Goal: Complete application form

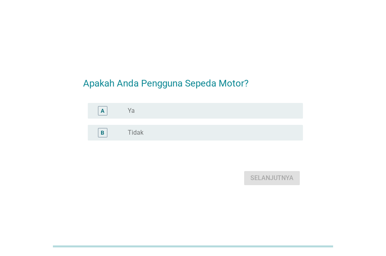
click at [143, 110] on div "radio_button_unchecked Ya" at bounding box center [209, 111] width 162 height 8
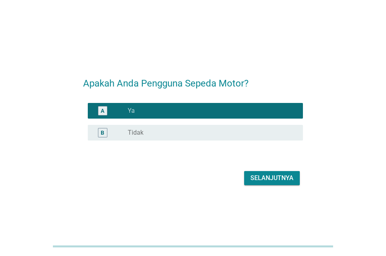
click at [263, 171] on button "Selanjutnya" at bounding box center [272, 178] width 56 height 14
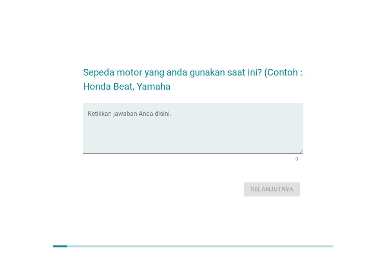
click at [263, 178] on form "Sepeda motor yang anda gunakan saat ini? (Contoh : Honda Beat, Yamaha Ketikkan …" at bounding box center [193, 128] width 220 height 141
click at [263, 187] on div "Selanjutnya" at bounding box center [193, 189] width 220 height 19
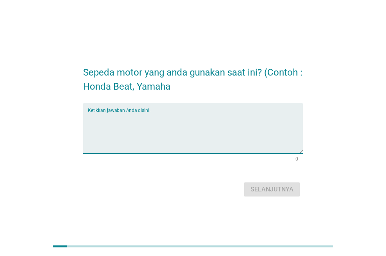
click at [156, 125] on textarea "Ketikkan jawaban Anda disini." at bounding box center [195, 132] width 215 height 41
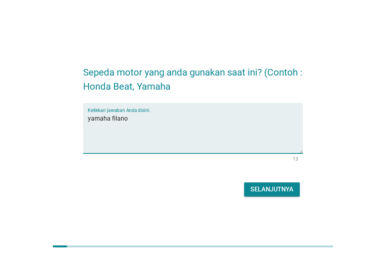
type textarea "yamaha filano"
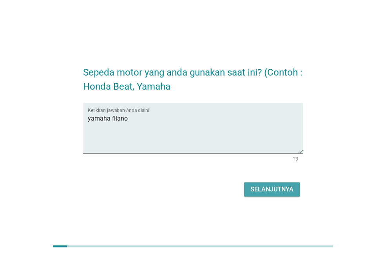
click at [276, 187] on div "Selanjutnya" at bounding box center [271, 189] width 43 height 9
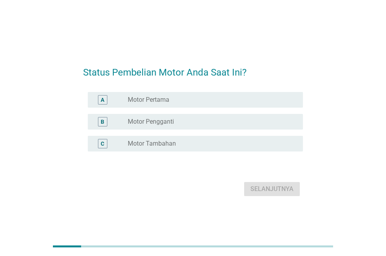
click at [237, 107] on div "A radio_button_unchecked Motor Pertama" at bounding box center [195, 100] width 215 height 16
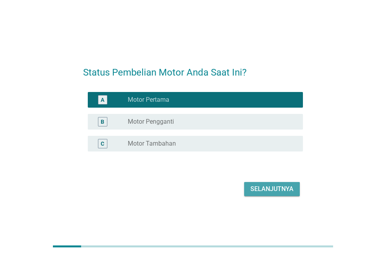
click at [282, 191] on div "Selanjutnya" at bounding box center [271, 188] width 43 height 9
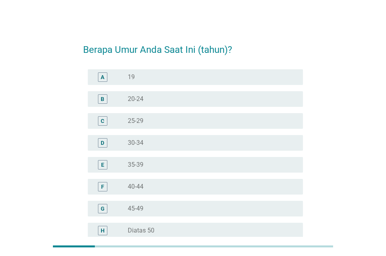
click at [128, 101] on label "20-24" at bounding box center [136, 99] width 16 height 8
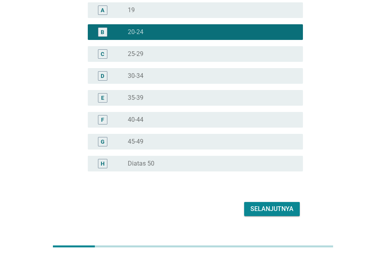
scroll to position [83, 0]
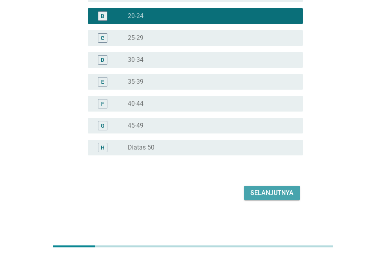
click at [293, 193] on button "Selanjutnya" at bounding box center [272, 193] width 56 height 14
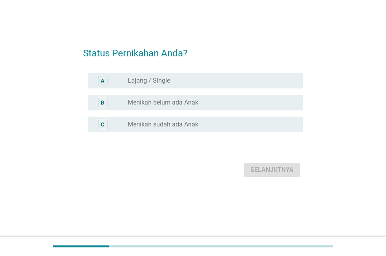
scroll to position [0, 0]
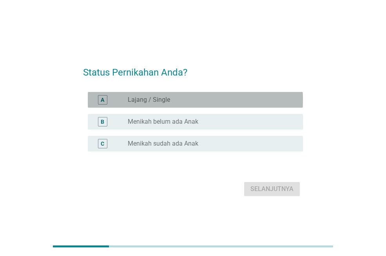
click at [245, 104] on div "radio_button_unchecked Lajang / Single" at bounding box center [212, 99] width 169 height 9
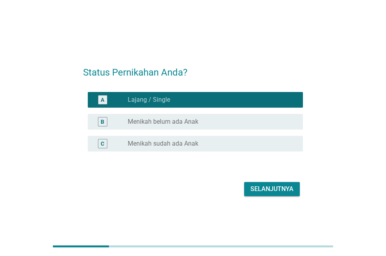
click at [273, 187] on div "Selanjutnya" at bounding box center [271, 188] width 43 height 9
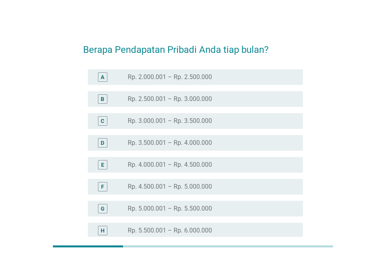
click at [211, 164] on label "Rp. 4.000.001 – Rp. 4.500.000" at bounding box center [170, 165] width 84 height 8
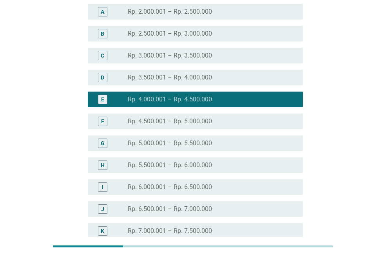
scroll to position [193, 0]
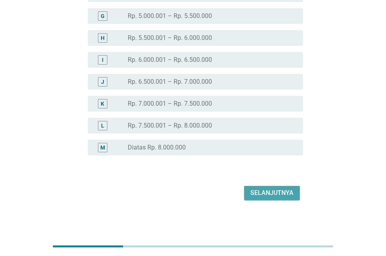
click at [266, 189] on div "Selanjutnya" at bounding box center [271, 192] width 43 height 9
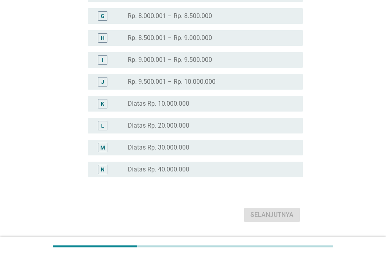
scroll to position [0, 0]
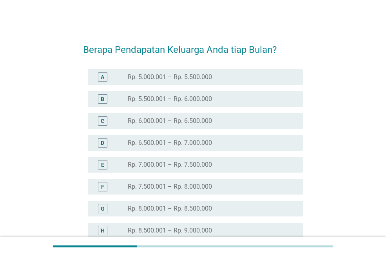
click at [201, 164] on label "Rp. 7.000.001 – Rp. 7.500.000" at bounding box center [170, 165] width 84 height 8
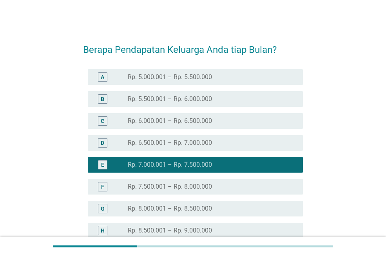
scroll to position [215, 0]
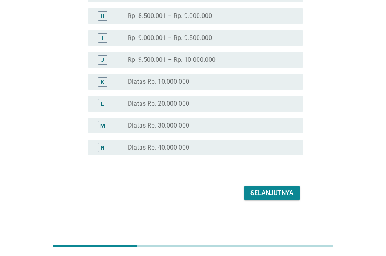
click at [290, 190] on div "Selanjutnya" at bounding box center [271, 192] width 43 height 9
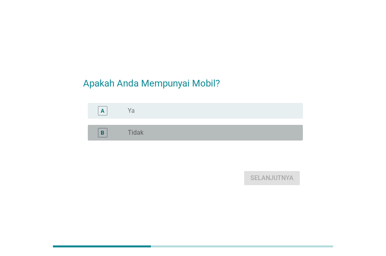
click at [188, 131] on div "radio_button_unchecked Tidak" at bounding box center [209, 133] width 162 height 8
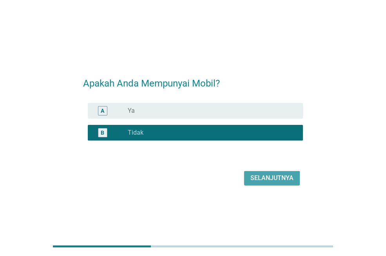
click at [277, 183] on button "Selanjutnya" at bounding box center [272, 178] width 56 height 14
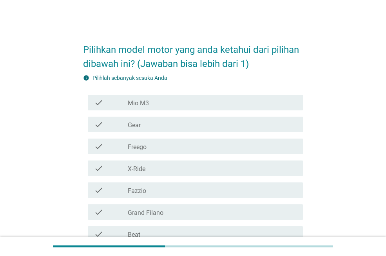
click at [182, 108] on div "check check_box_outline_blank Mio M3" at bounding box center [195, 103] width 215 height 16
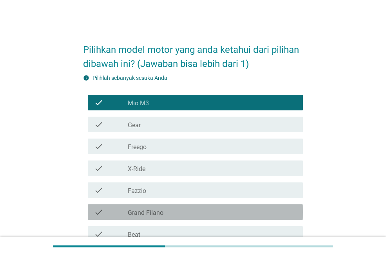
click at [196, 213] on div "check_box_outline_blank Grand Filano" at bounding box center [212, 212] width 169 height 9
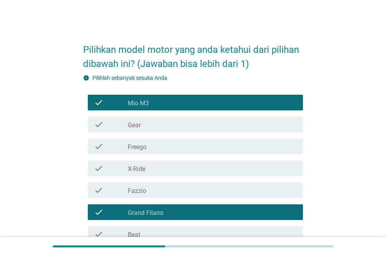
click at [195, 189] on div "check_box_outline_blank Fazzio" at bounding box center [212, 190] width 169 height 9
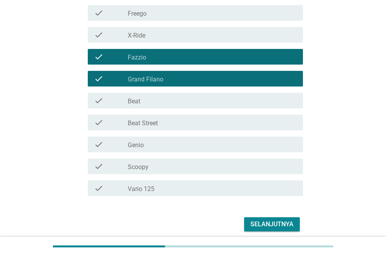
scroll to position [154, 0]
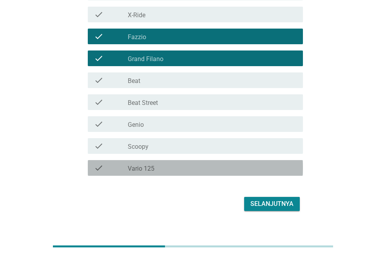
click at [154, 172] on label "Vario 125" at bounding box center [141, 169] width 27 height 8
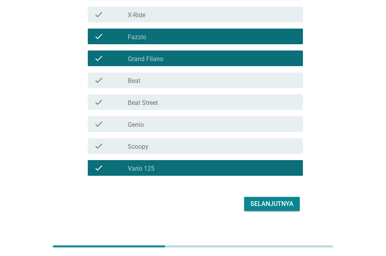
click at [174, 150] on div "check_box_outline_blank Scoopy" at bounding box center [212, 145] width 169 height 9
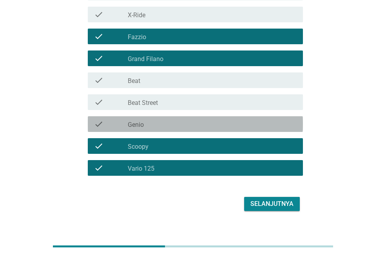
click at [203, 125] on div "check_box_outline_blank Genio" at bounding box center [212, 123] width 169 height 9
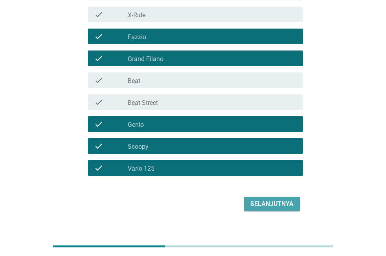
click at [269, 201] on div "Selanjutnya" at bounding box center [271, 203] width 43 height 9
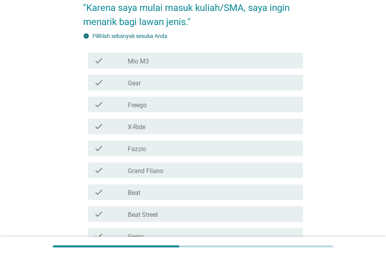
scroll to position [104, 0]
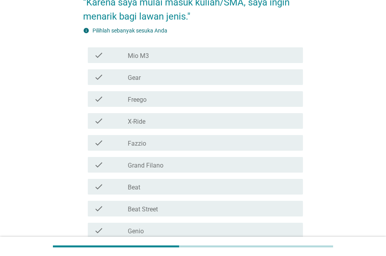
click at [193, 171] on div "check check_box_outline_blank Grand Filano" at bounding box center [195, 165] width 215 height 16
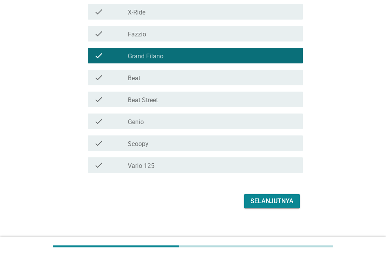
scroll to position [221, 0]
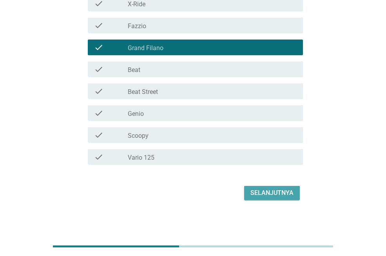
click at [274, 190] on div "Selanjutnya" at bounding box center [271, 192] width 43 height 9
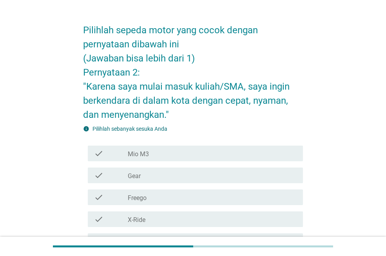
scroll to position [235, 0]
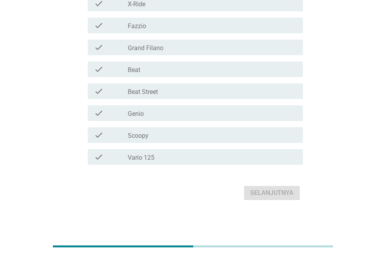
click at [178, 139] on div "check_box_outline_blank Scoopy" at bounding box center [212, 134] width 169 height 9
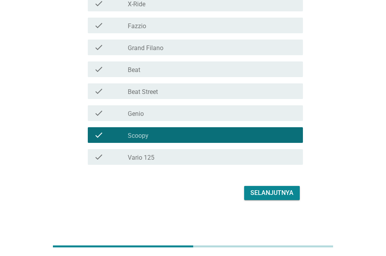
click at [275, 192] on div "Selanjutnya" at bounding box center [271, 192] width 43 height 9
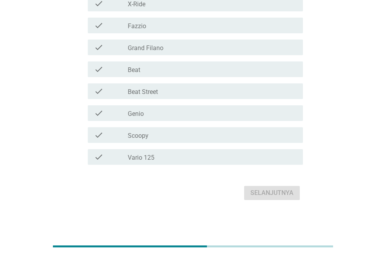
click at [190, 161] on div "check_box_outline_blank Vario 125" at bounding box center [212, 156] width 169 height 9
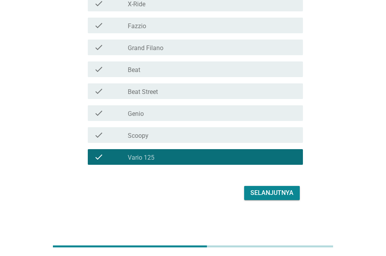
click at [267, 191] on div "Selanjutnya" at bounding box center [271, 192] width 43 height 9
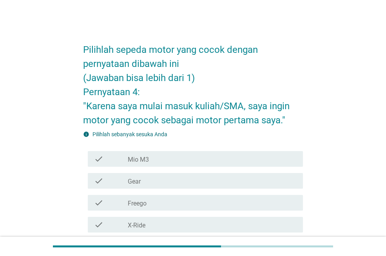
click at [184, 161] on div "check_box_outline_blank Mio M3" at bounding box center [212, 158] width 169 height 9
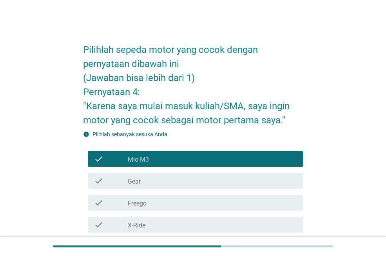
scroll to position [221, 0]
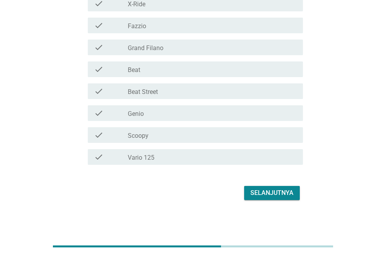
click at [266, 187] on button "Selanjutnya" at bounding box center [272, 193] width 56 height 14
click at [178, 117] on div "check_box_outline_blank Genio" at bounding box center [212, 112] width 169 height 9
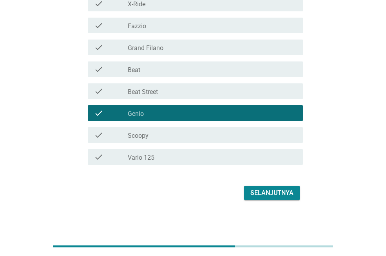
click at [277, 192] on div "Selanjutnya" at bounding box center [271, 192] width 43 height 9
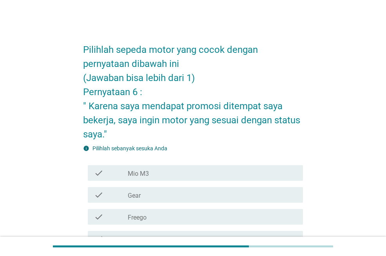
scroll to position [235, 0]
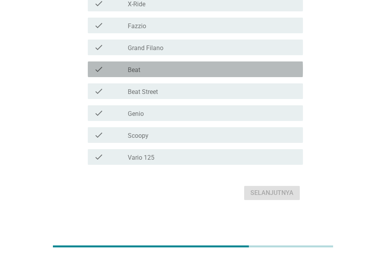
click at [161, 74] on div "check check_box_outline_blank Beat" at bounding box center [195, 69] width 215 height 16
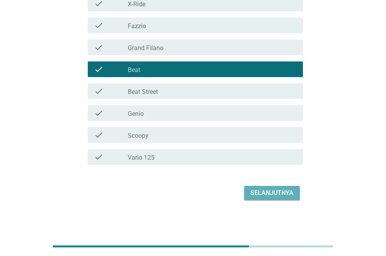
click at [265, 199] on button "Selanjutnya" at bounding box center [272, 193] width 56 height 14
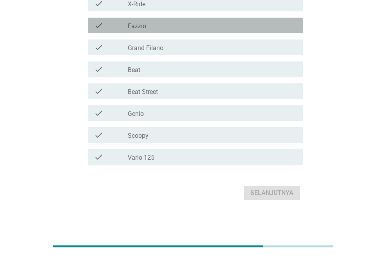
click at [179, 24] on div "check_box_outline_blank Fazzio" at bounding box center [212, 25] width 169 height 9
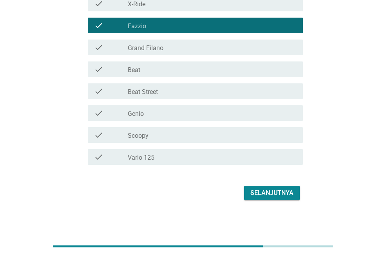
click at [283, 191] on div "Selanjutnya" at bounding box center [271, 192] width 43 height 9
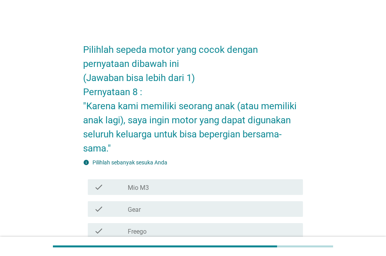
scroll to position [249, 0]
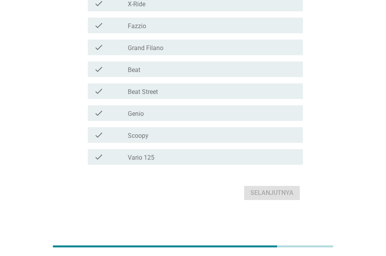
click at [196, 45] on div "check_box_outline_blank Grand Filano" at bounding box center [212, 47] width 169 height 9
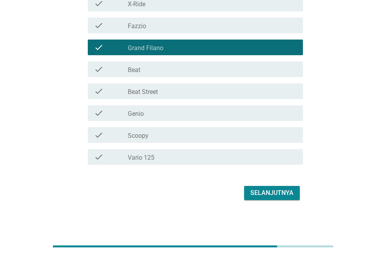
click at [288, 188] on button "Selanjutnya" at bounding box center [272, 193] width 56 height 14
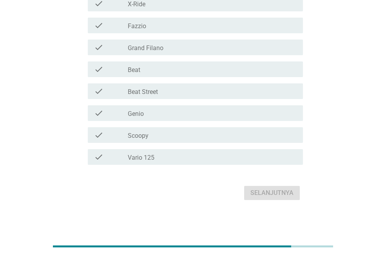
click at [144, 71] on div "check_box_outline_blank Beat" at bounding box center [212, 69] width 169 height 9
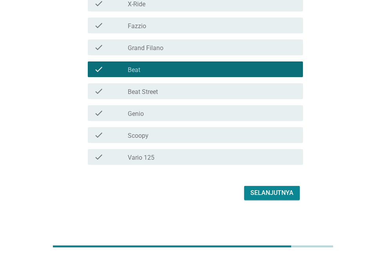
click at [276, 192] on div "Selanjutnya" at bounding box center [271, 192] width 43 height 9
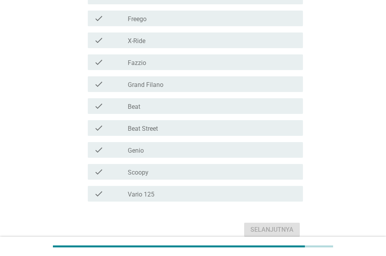
scroll to position [221, 0]
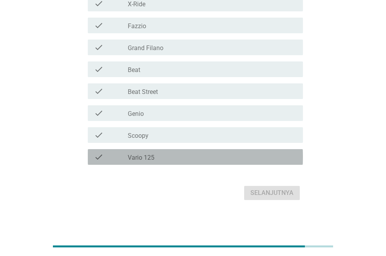
click at [147, 157] on label "Vario 125" at bounding box center [141, 158] width 27 height 8
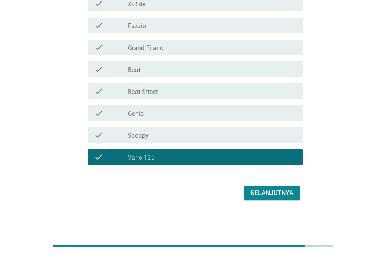
drag, startPoint x: 275, startPoint y: 200, endPoint x: 278, endPoint y: 194, distance: 7.0
click at [277, 197] on div "Selanjutnya" at bounding box center [193, 193] width 220 height 19
click at [279, 193] on div "Selanjutnya" at bounding box center [271, 192] width 43 height 9
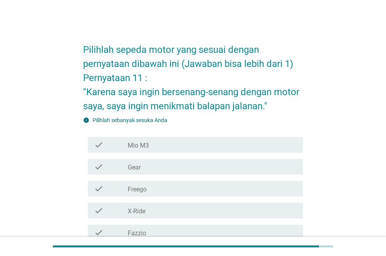
scroll to position [207, 0]
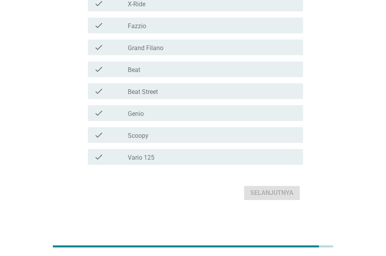
click at [191, 33] on div "check check_box_outline_blank Fazzio" at bounding box center [193, 25] width 220 height 22
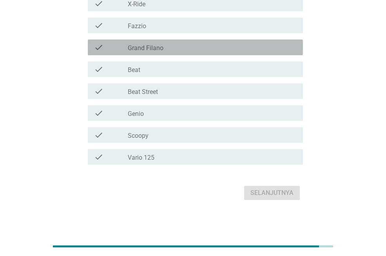
click at [183, 47] on div "check_box_outline_blank Grand Filano" at bounding box center [212, 47] width 169 height 9
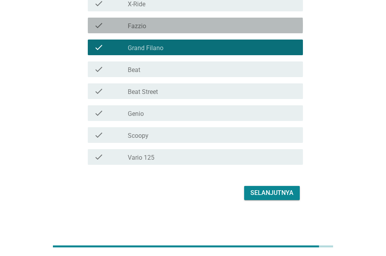
click at [151, 31] on div "check check_box_outline_blank Fazzio" at bounding box center [195, 26] width 215 height 16
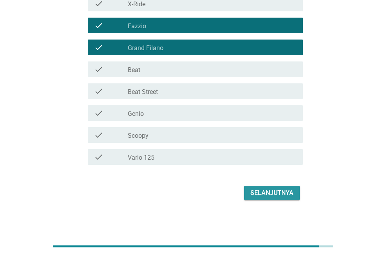
click at [279, 192] on div "Selanjutnya" at bounding box center [271, 192] width 43 height 9
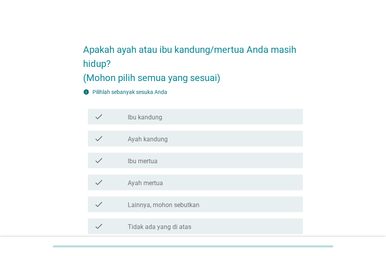
click at [155, 117] on label "Ibu kandung" at bounding box center [145, 118] width 34 height 8
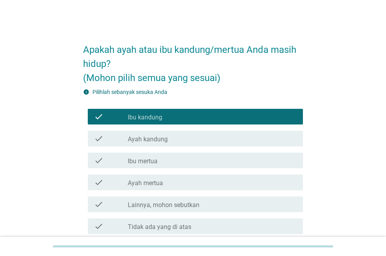
click at [156, 135] on div "check_box_outline_blank Ayah kandung" at bounding box center [212, 138] width 169 height 9
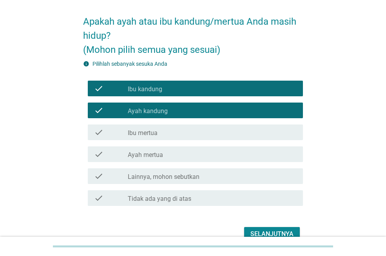
scroll to position [69, 0]
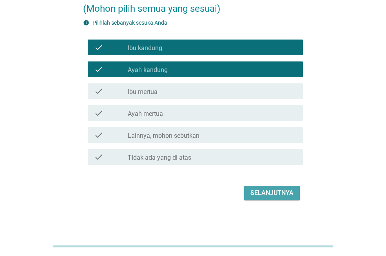
click at [280, 195] on div "Selanjutnya" at bounding box center [271, 192] width 43 height 9
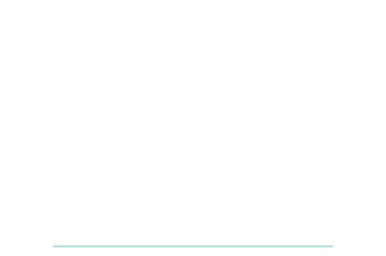
scroll to position [0, 0]
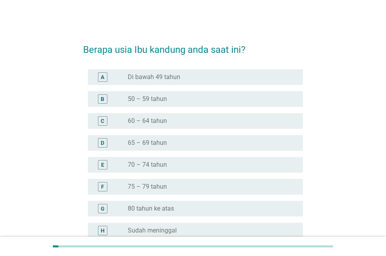
click at [189, 77] on div "radio_button_unchecked Di bawah 49 tahun" at bounding box center [209, 77] width 162 height 8
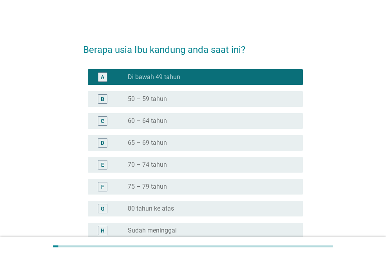
scroll to position [83, 0]
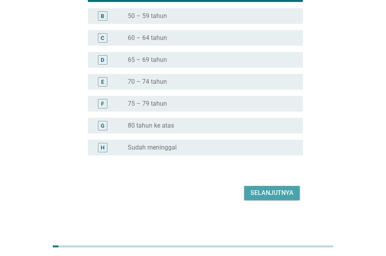
click at [267, 186] on button "Selanjutnya" at bounding box center [272, 193] width 56 height 14
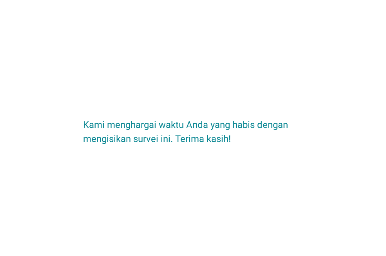
scroll to position [0, 0]
